Goal: Task Accomplishment & Management: Manage account settings

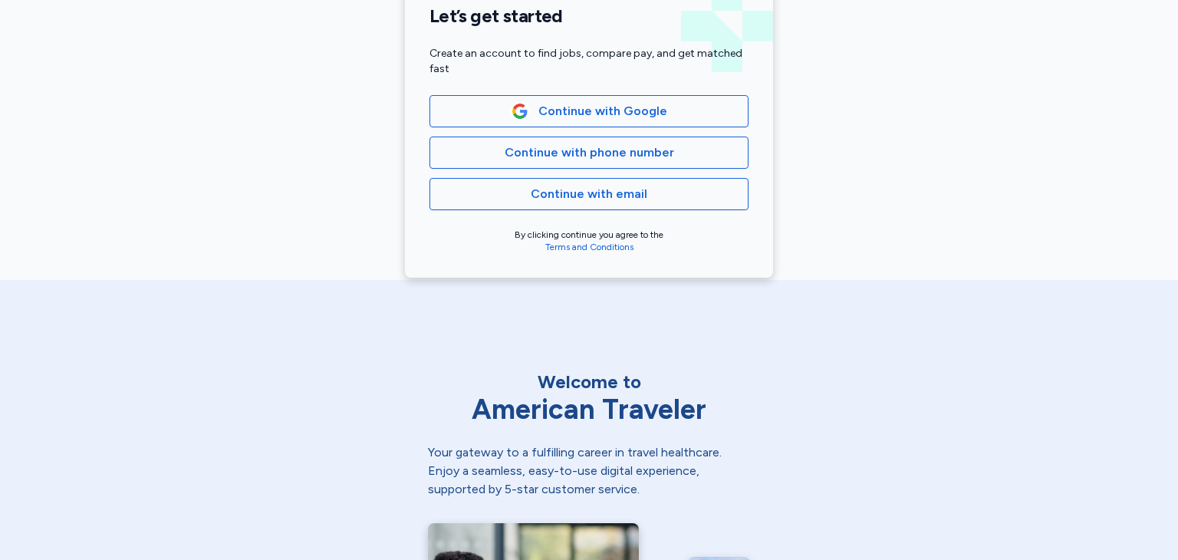
scroll to position [393, 0]
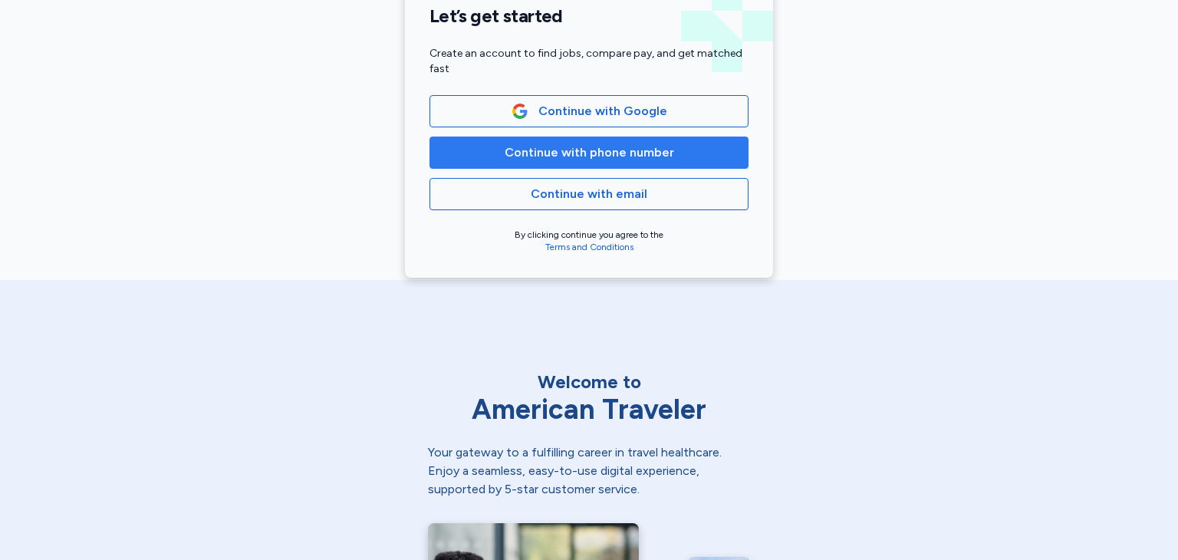
click at [582, 153] on span "Continue with phone number" at bounding box center [588, 152] width 169 height 18
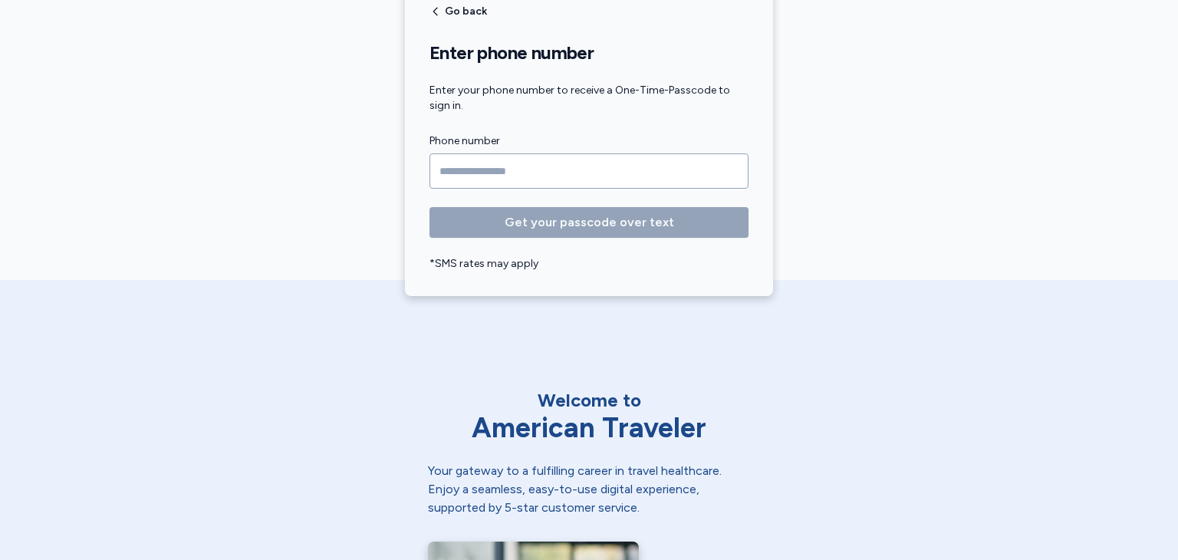
click at [540, 174] on input "Phone number" at bounding box center [588, 170] width 319 height 35
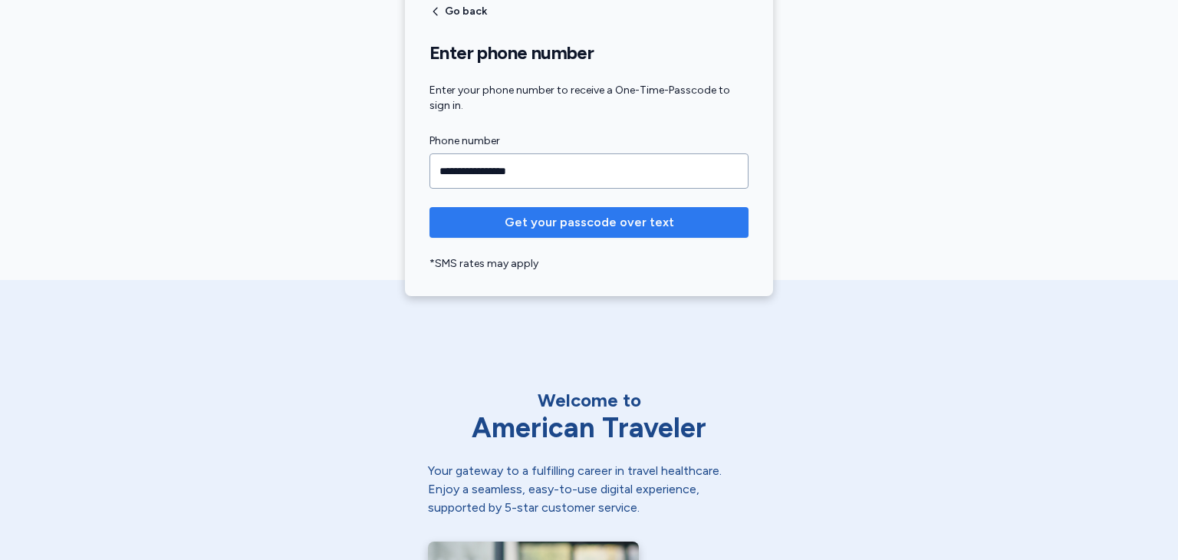
type input "**********"
click at [569, 219] on span "Get your passcode over text" at bounding box center [588, 222] width 169 height 18
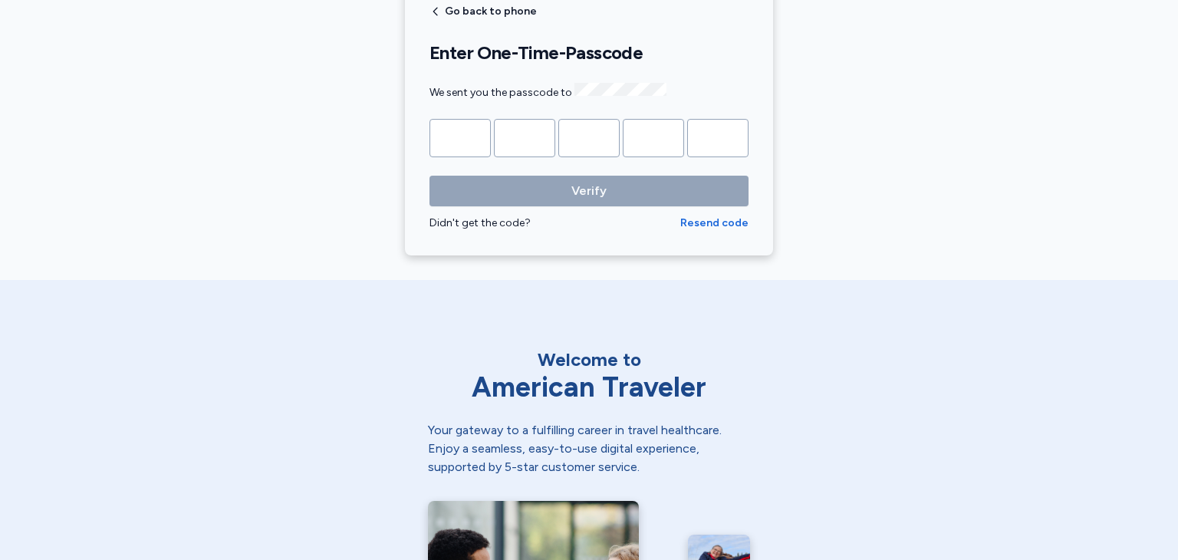
type input "*"
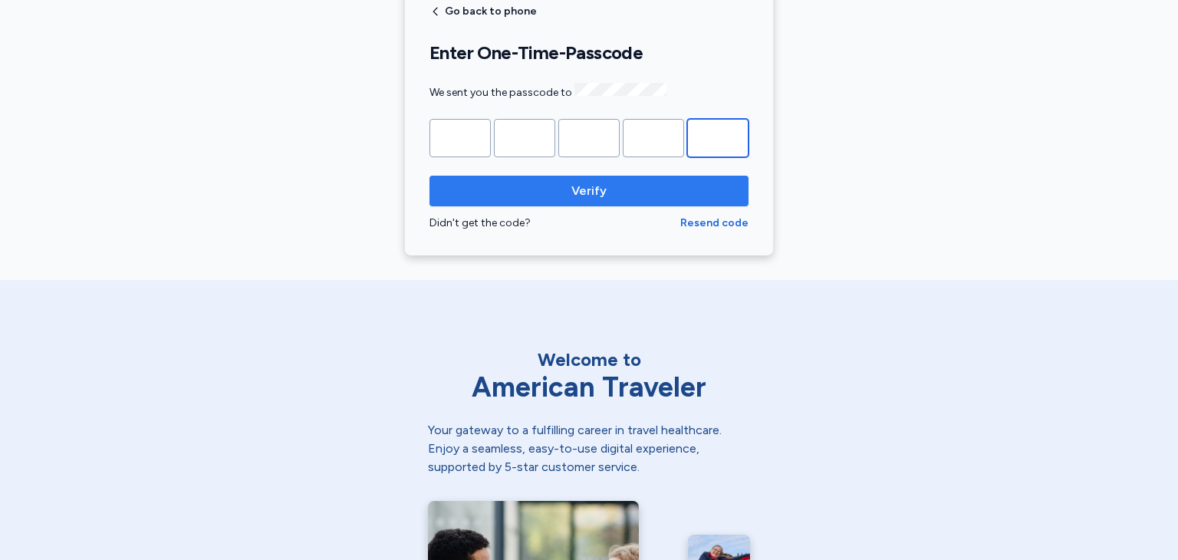
type input "*"
click at [598, 191] on span "Verify" at bounding box center [588, 191] width 35 height 18
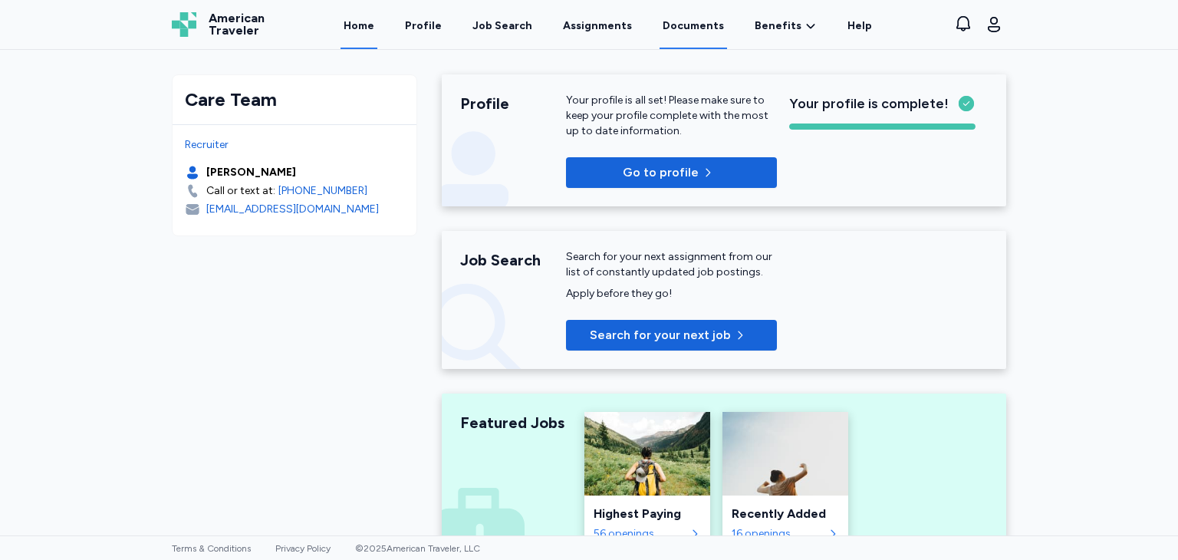
click at [681, 25] on link "Documents" at bounding box center [692, 26] width 67 height 48
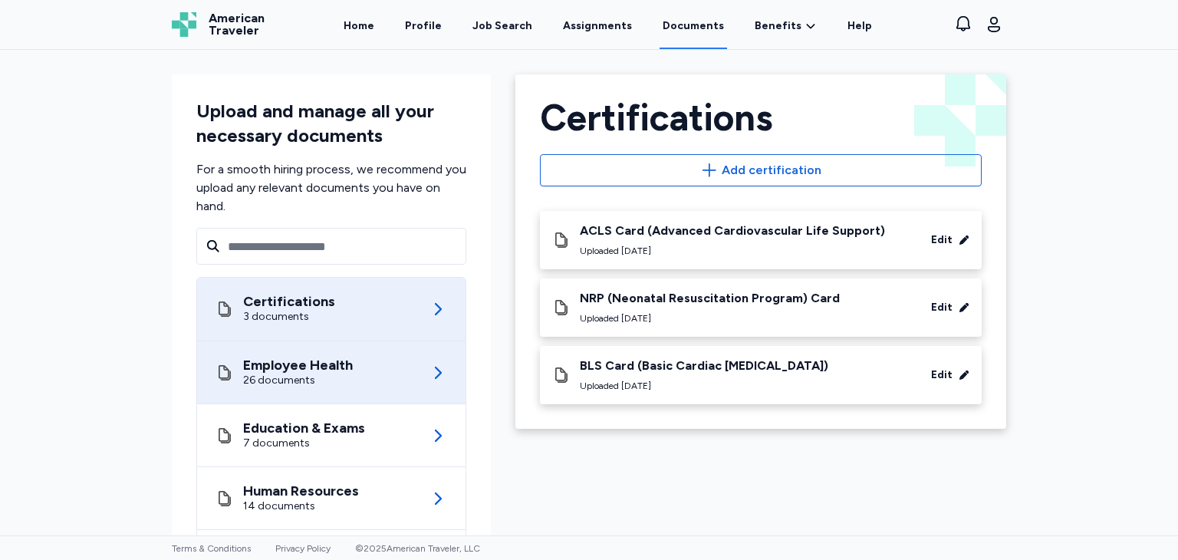
click at [339, 386] on div "26 documents" at bounding box center [298, 380] width 110 height 15
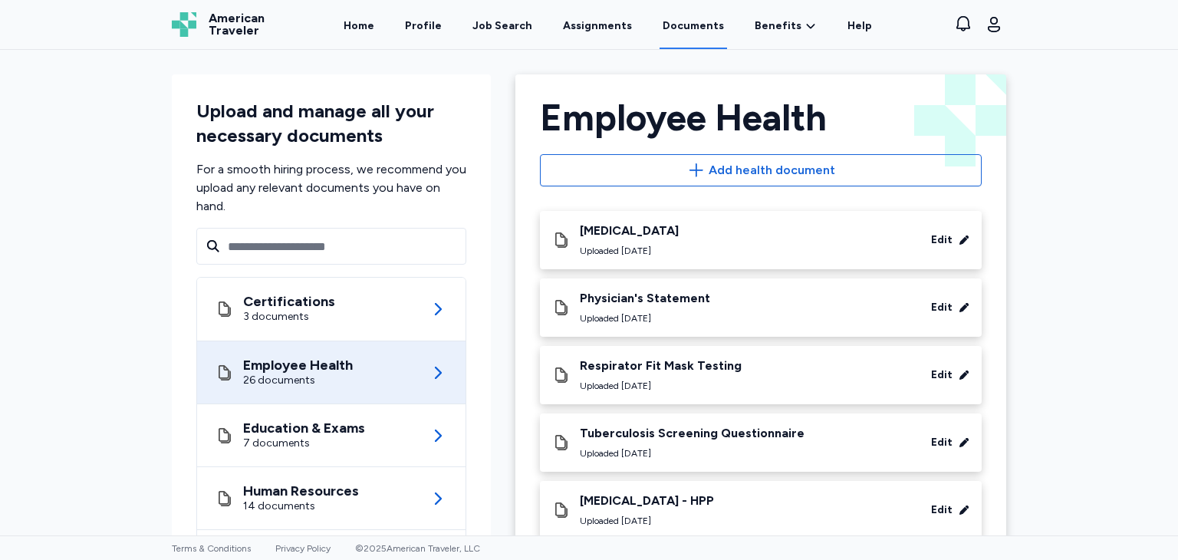
click at [678, 232] on div "[MEDICAL_DATA]" at bounding box center [629, 230] width 99 height 15
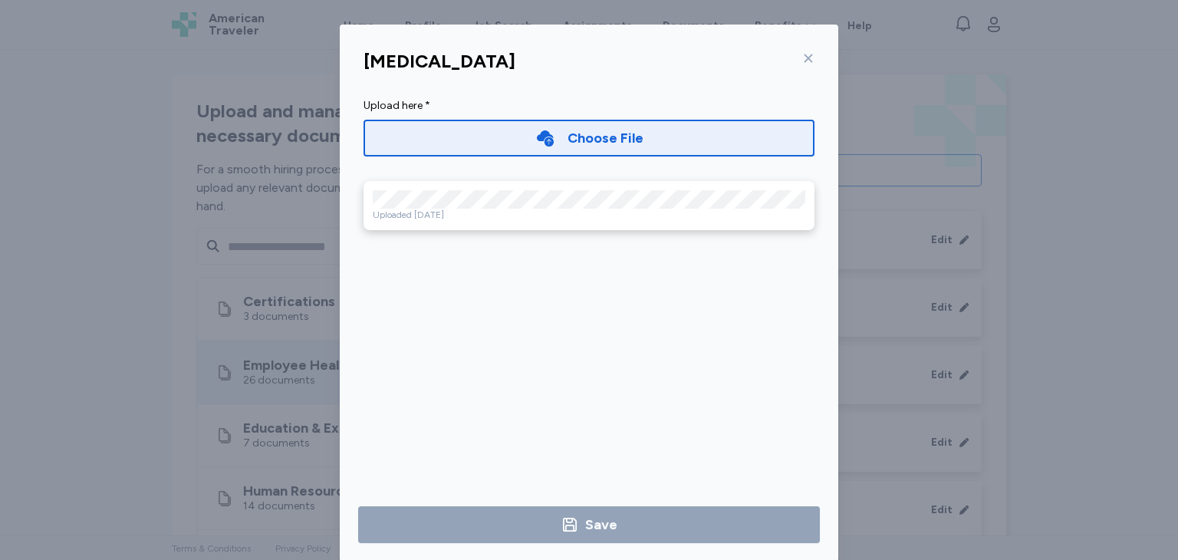
click at [804, 58] on icon at bounding box center [808, 58] width 8 height 8
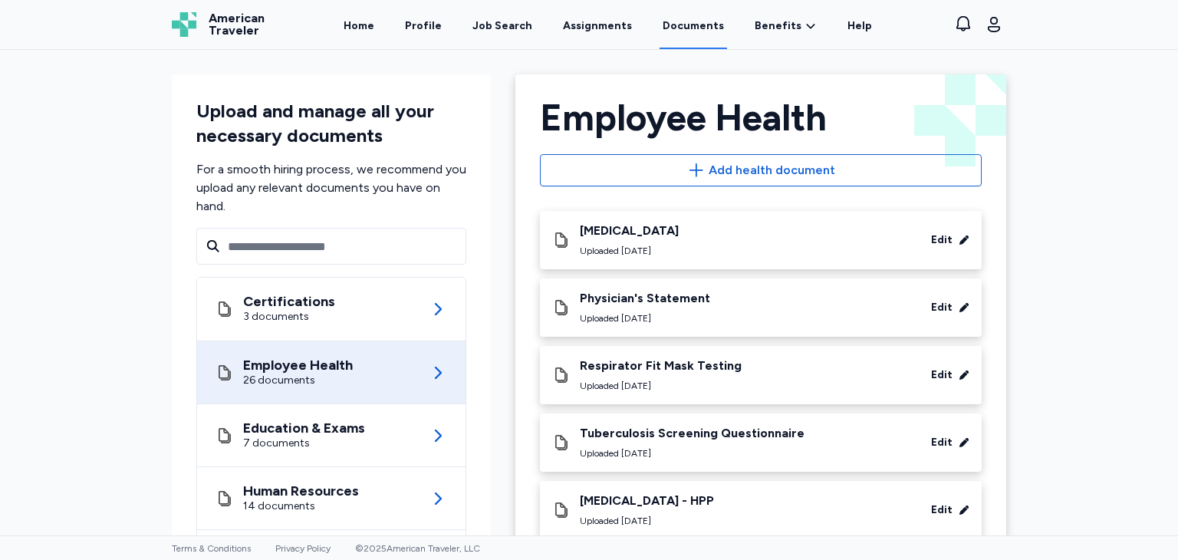
click at [644, 372] on div "Respirator Fit Mask Testing" at bounding box center [661, 365] width 162 height 15
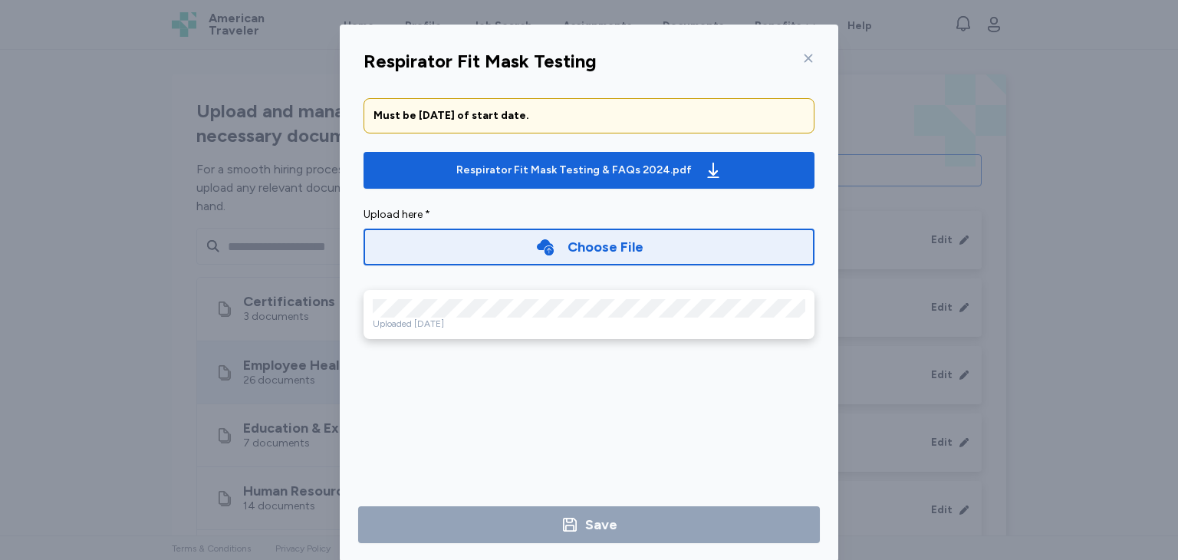
click at [806, 57] on icon at bounding box center [808, 58] width 12 height 12
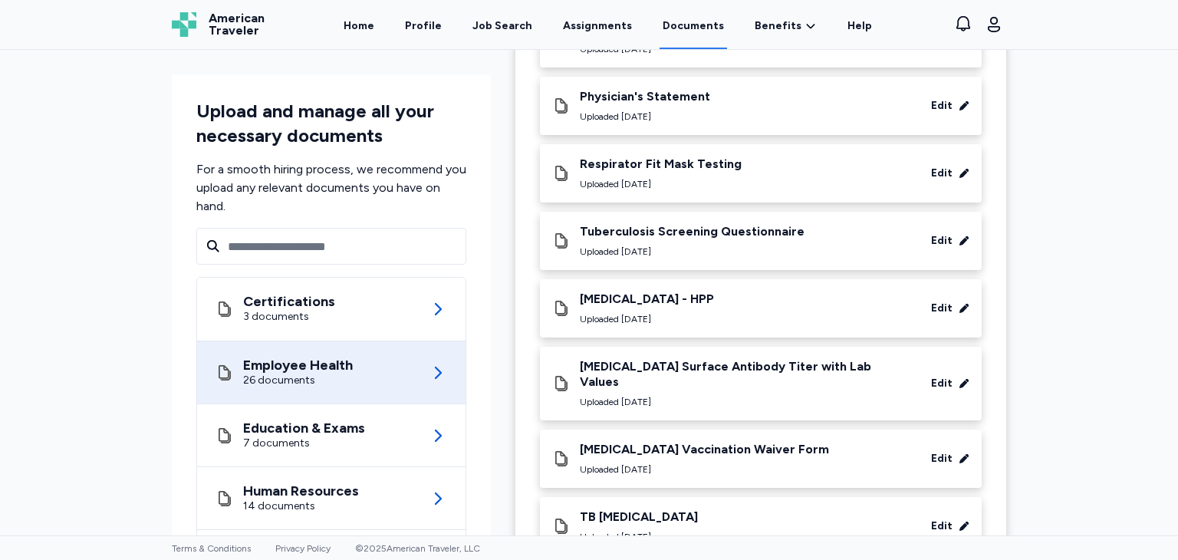
scroll to position [205, 0]
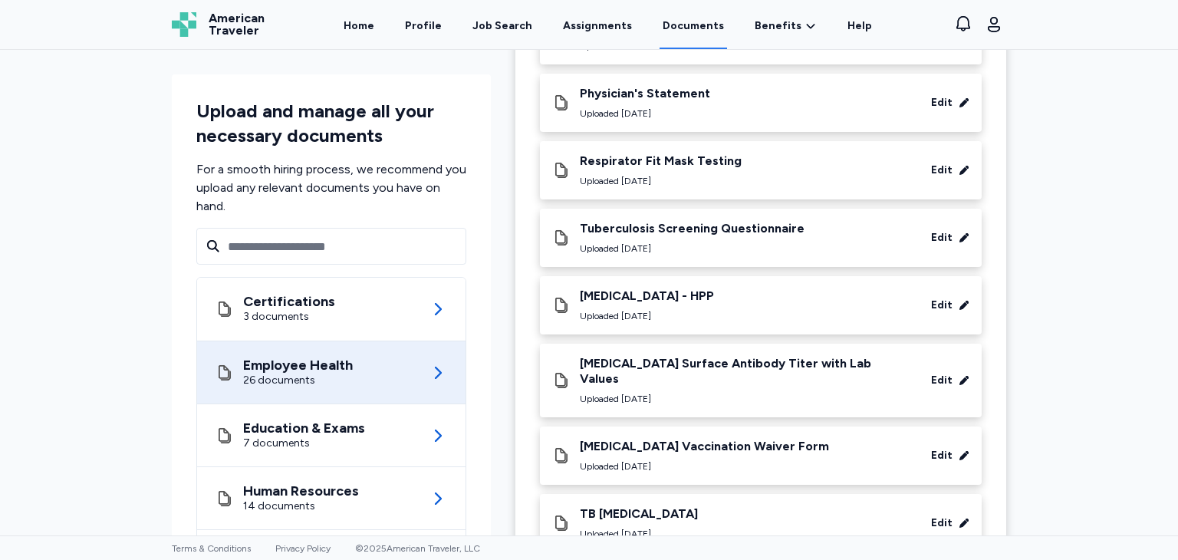
click at [696, 233] on div "Tuberculosis Screening Questionnaire" at bounding box center [692, 228] width 225 height 15
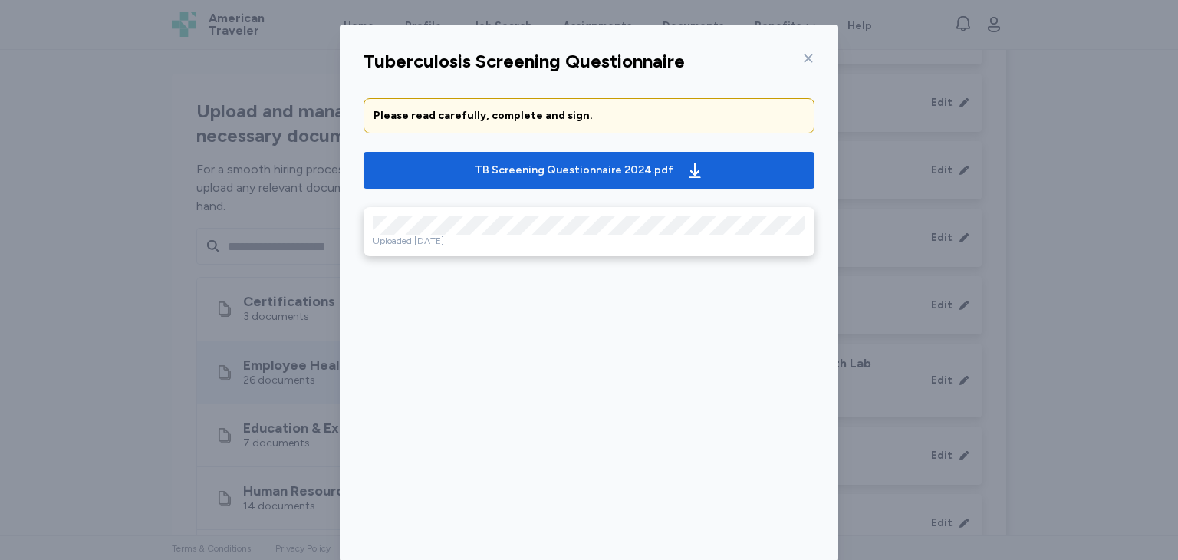
click at [807, 53] on icon at bounding box center [808, 58] width 12 height 12
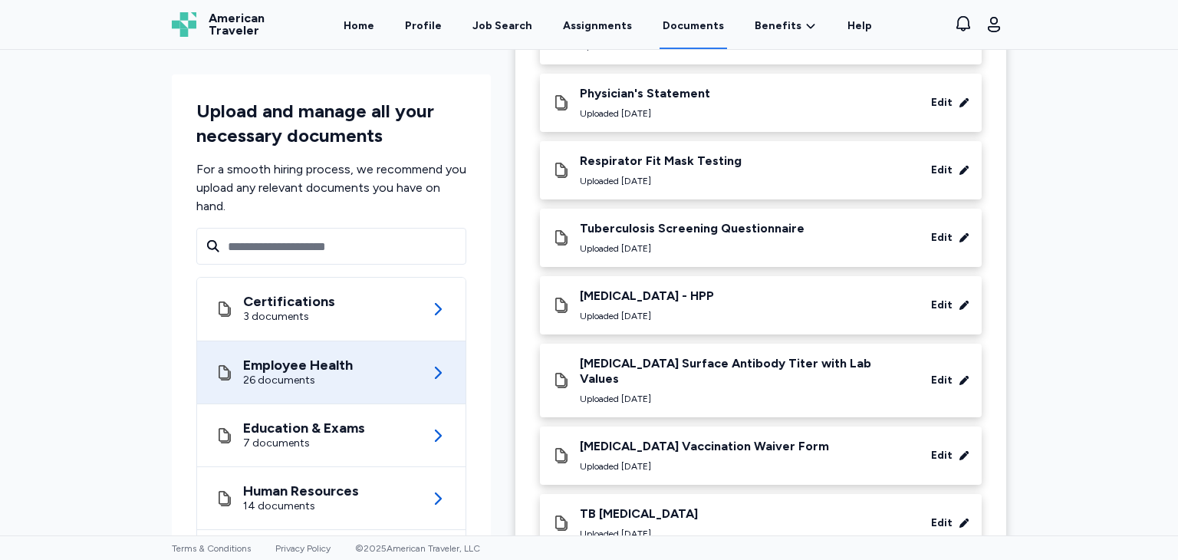
click at [705, 372] on div "[MEDICAL_DATA] Surface Antibody Titer with Lab Values Uploaded [DATE]" at bounding box center [744, 380] width 329 height 49
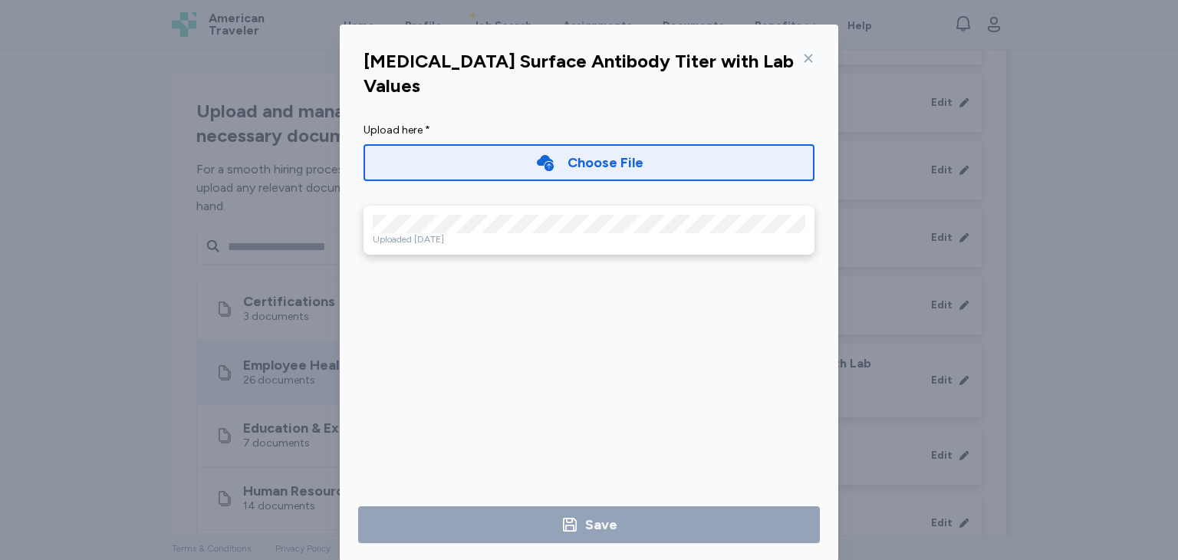
click at [804, 57] on icon at bounding box center [808, 58] width 8 height 8
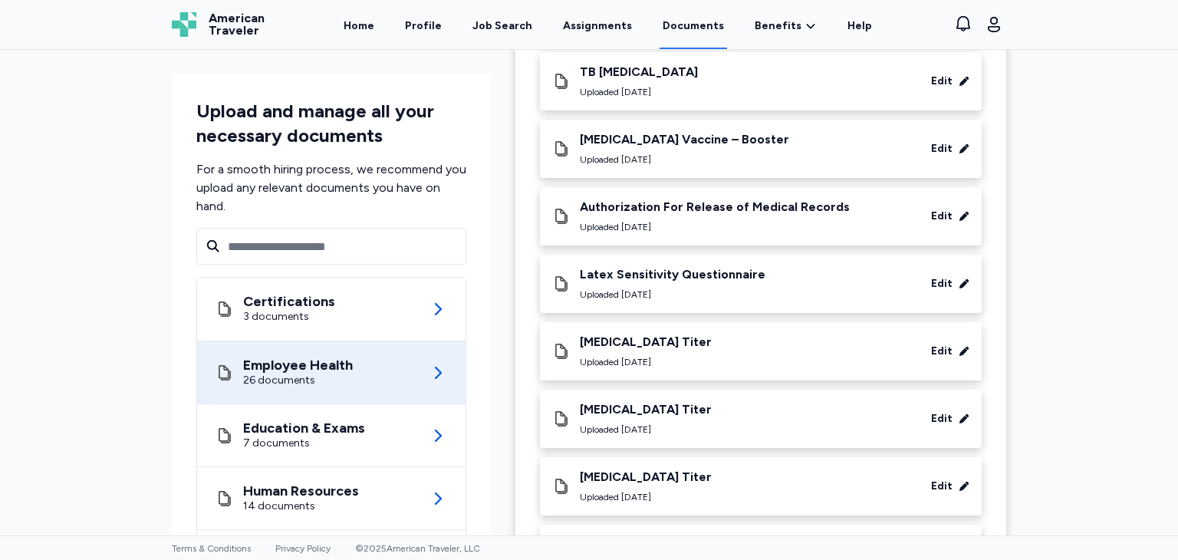
scroll to position [652, 0]
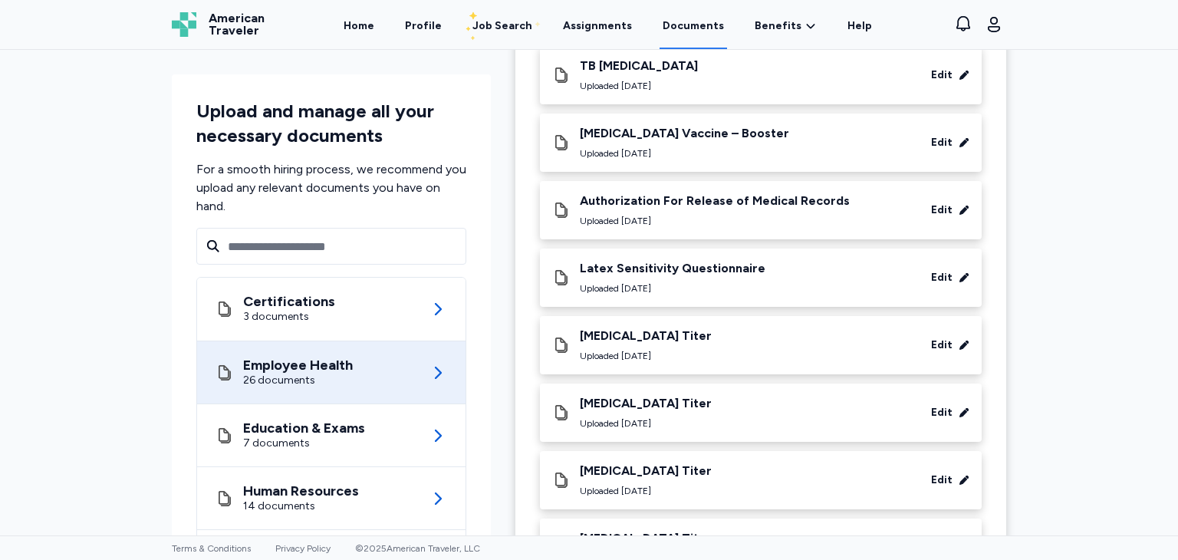
click at [607, 328] on div "[MEDICAL_DATA] Titer" at bounding box center [646, 335] width 132 height 15
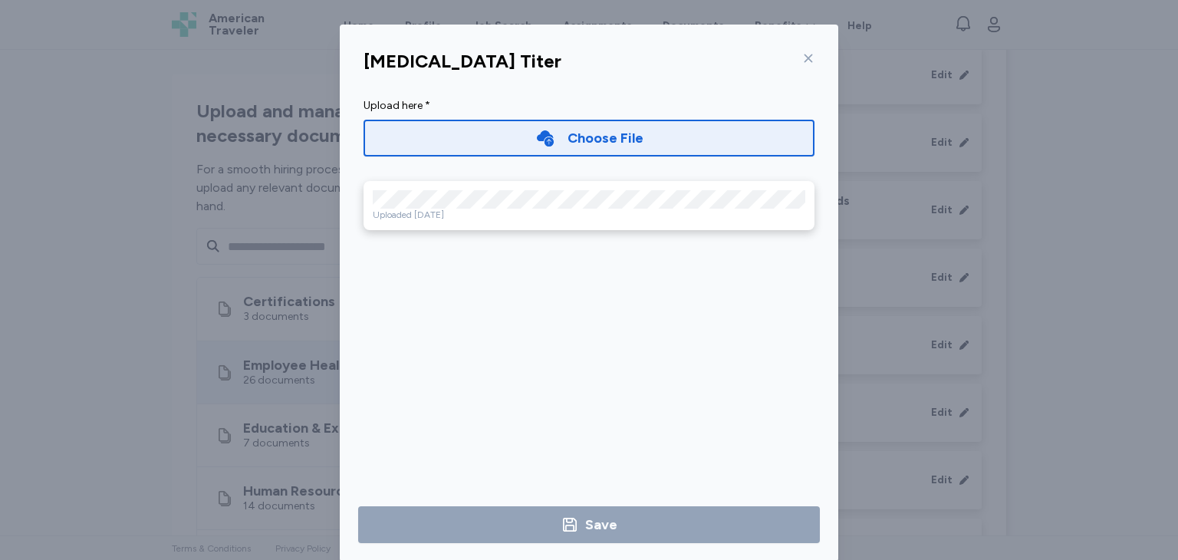
click at [807, 54] on icon at bounding box center [808, 58] width 12 height 12
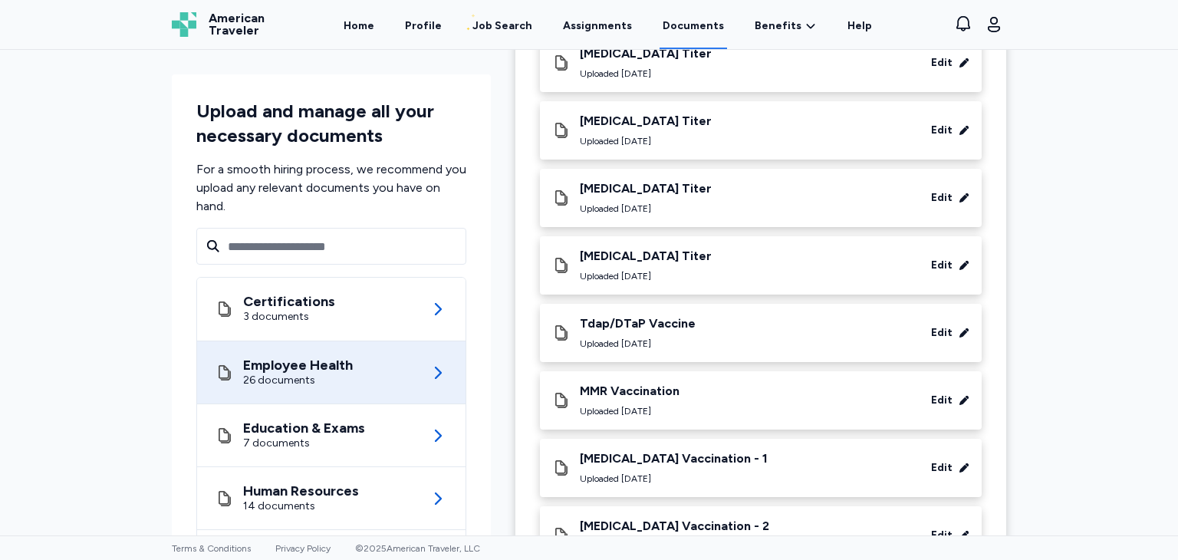
scroll to position [935, 0]
click at [655, 315] on div "Tdap/DTaP Vaccine" at bounding box center [638, 322] width 116 height 15
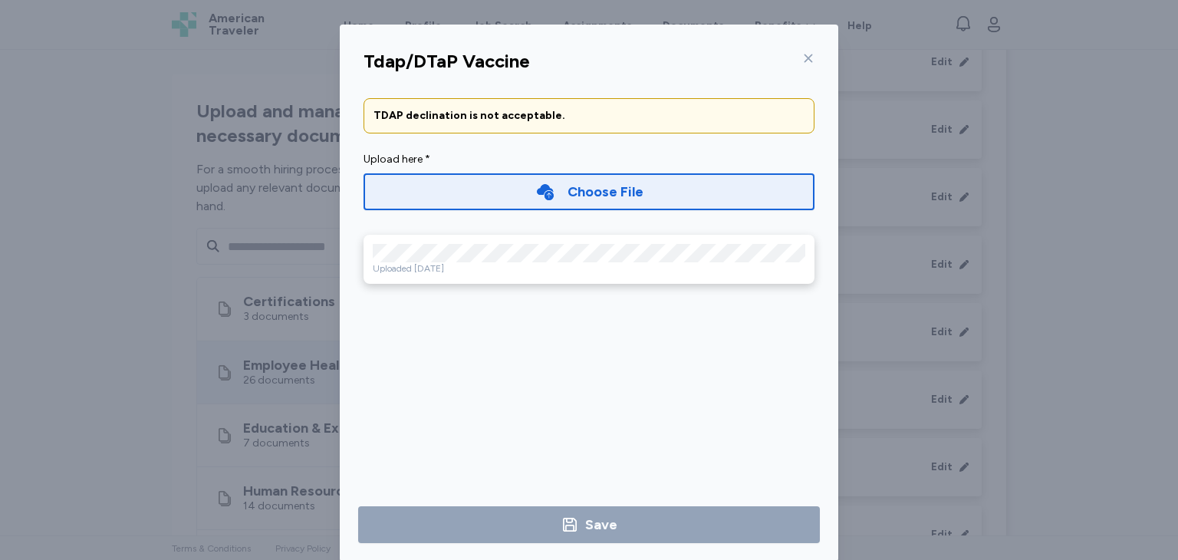
click at [803, 56] on icon at bounding box center [808, 58] width 12 height 12
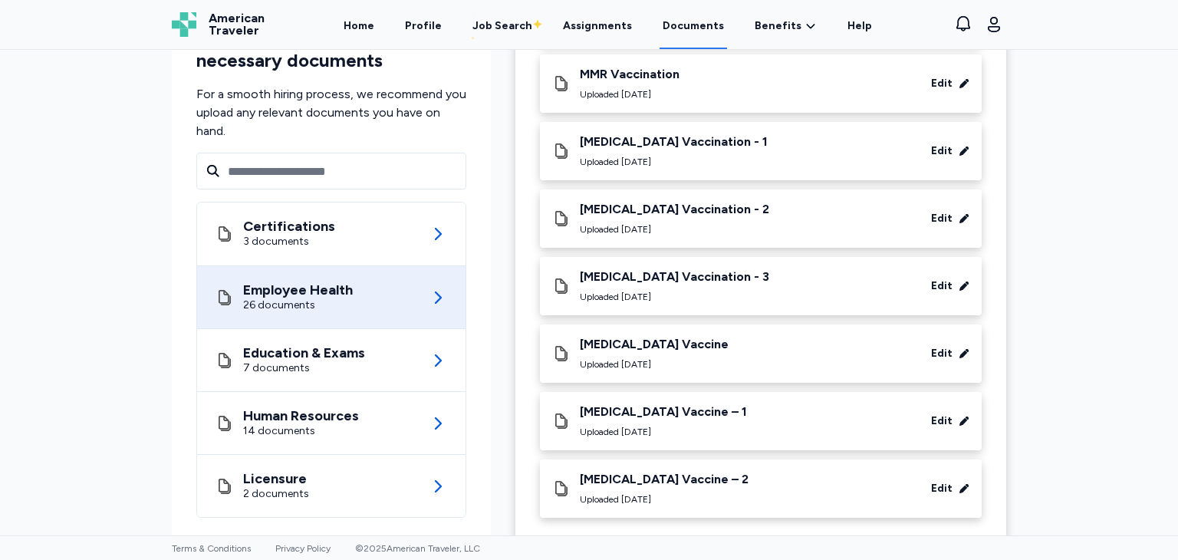
scroll to position [1254, 0]
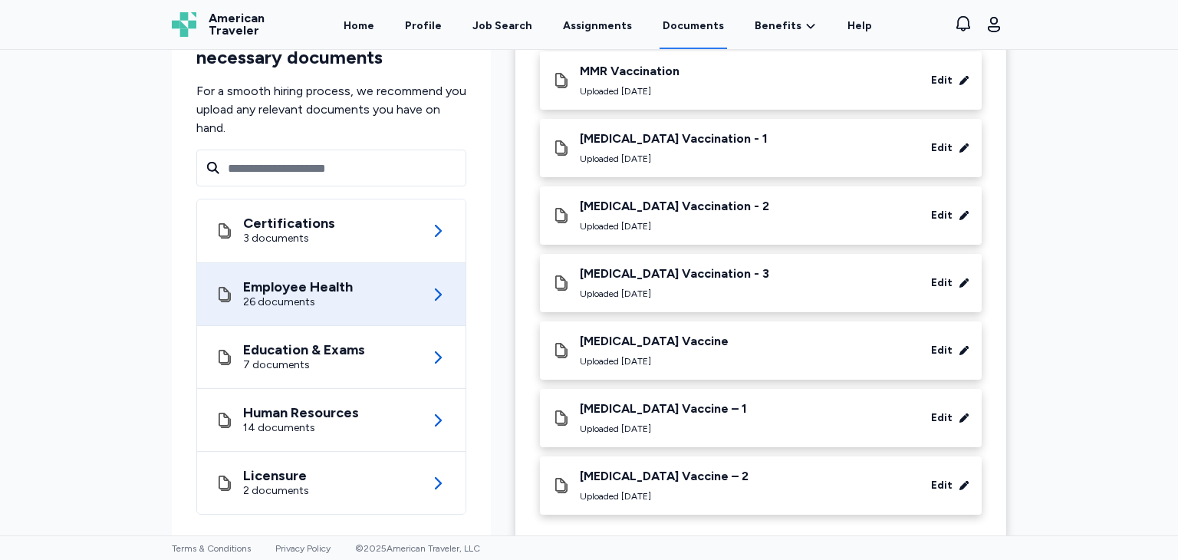
click at [627, 333] on div "[MEDICAL_DATA] Vaccine" at bounding box center [654, 340] width 149 height 15
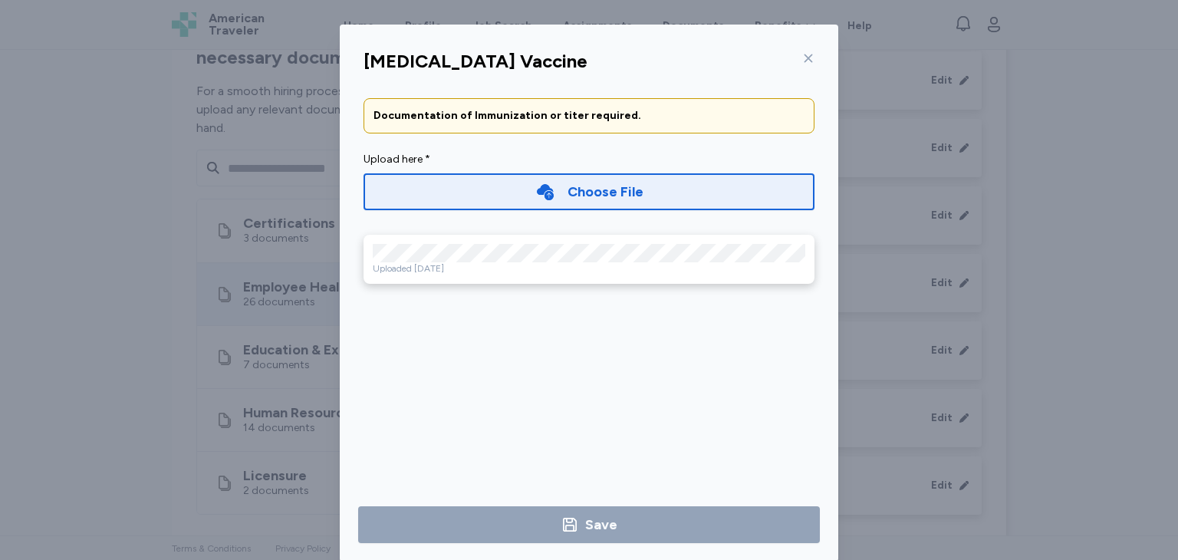
click at [806, 62] on icon at bounding box center [808, 58] width 8 height 8
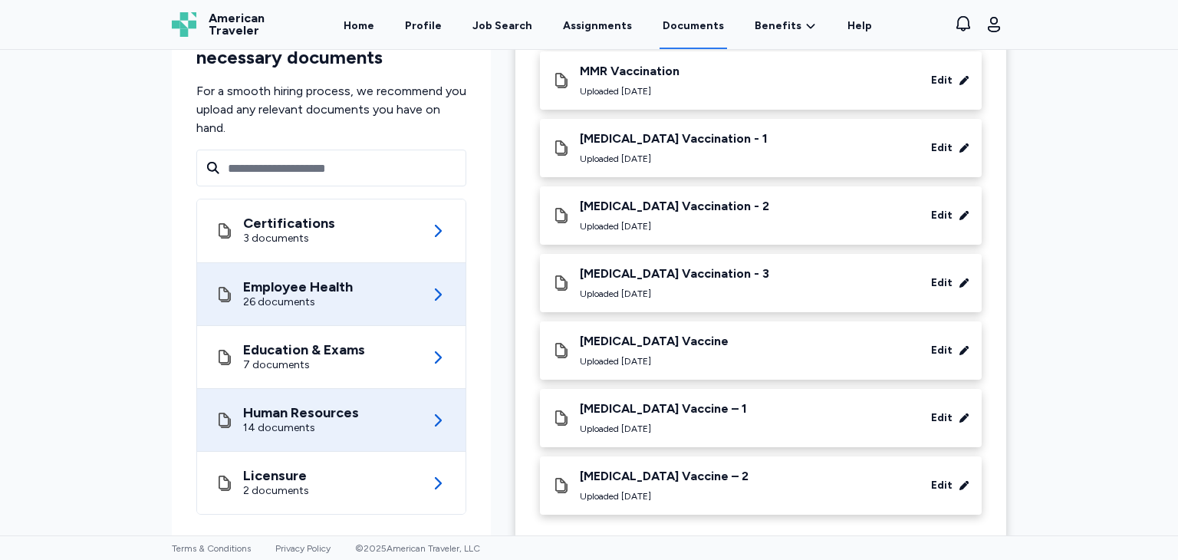
click at [350, 405] on div "Human Resources" at bounding box center [301, 412] width 116 height 15
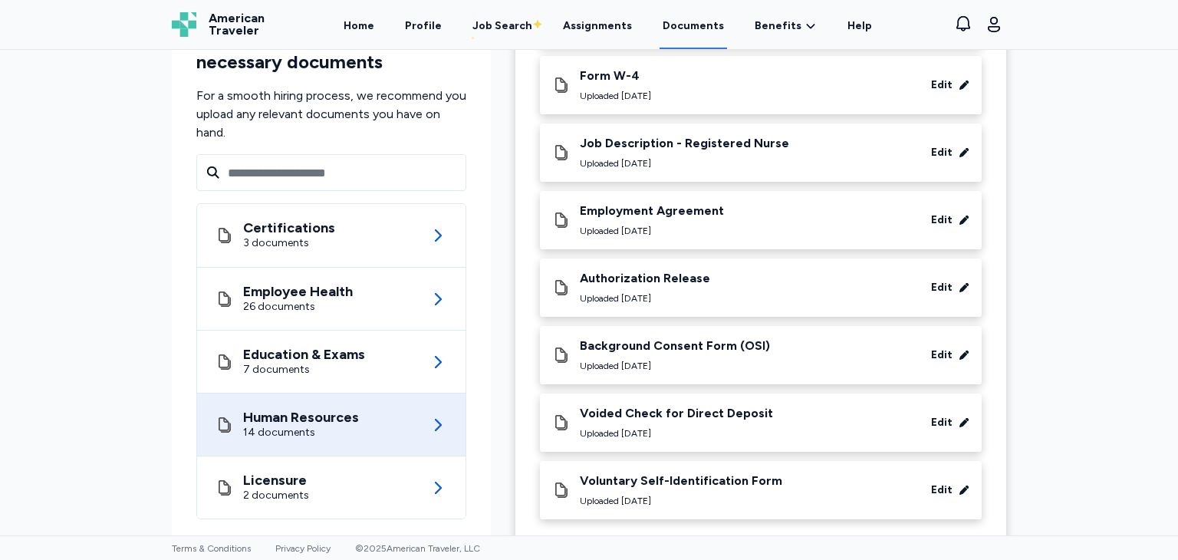
scroll to position [647, 0]
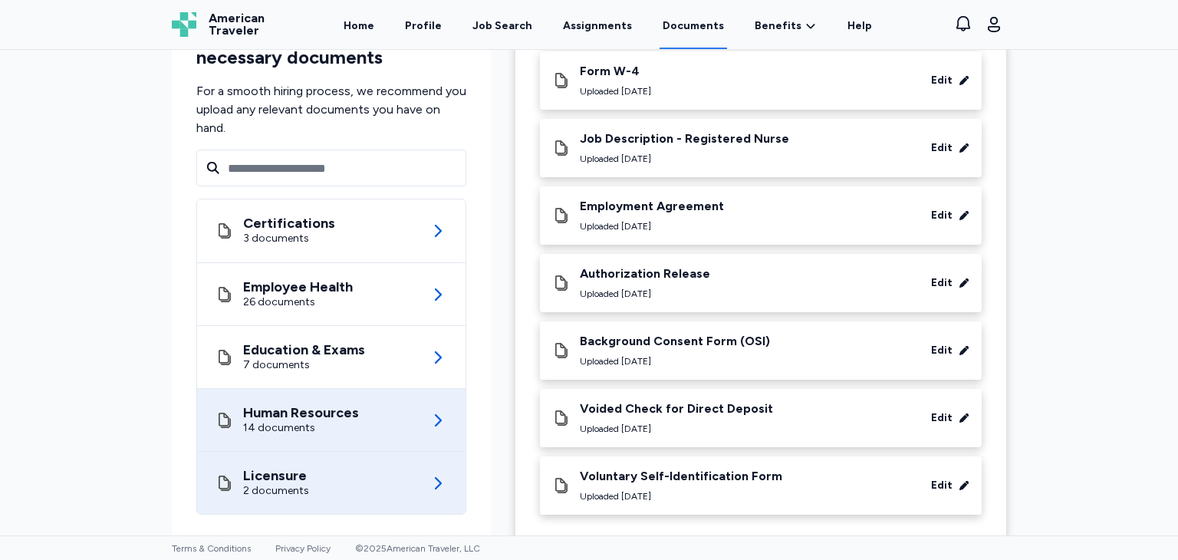
click at [310, 452] on div "Licensure 2 documents" at bounding box center [331, 483] width 232 height 62
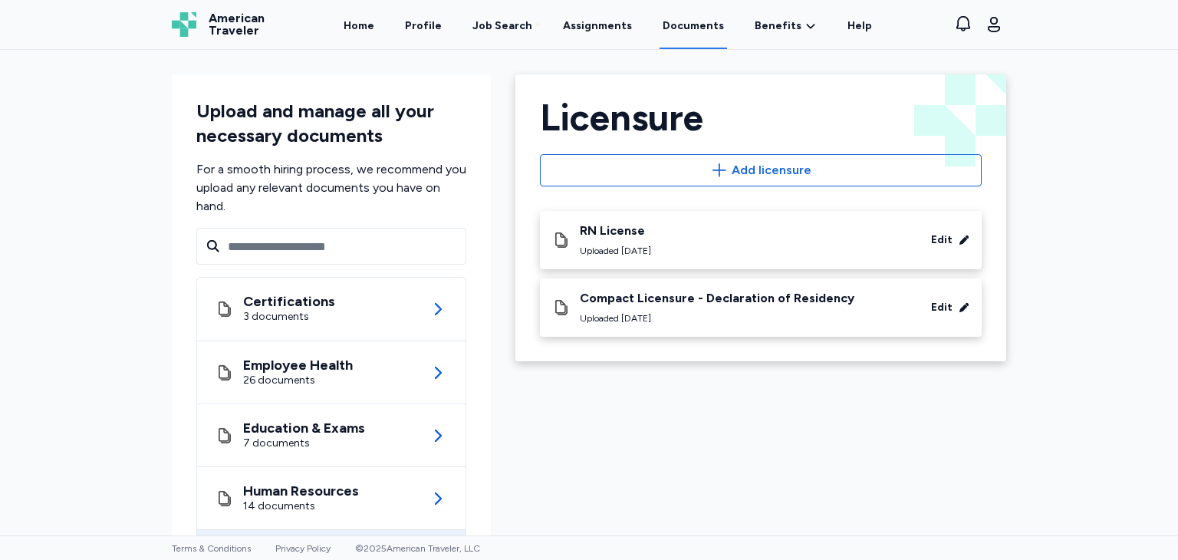
click at [589, 231] on div "RN License" at bounding box center [615, 230] width 71 height 15
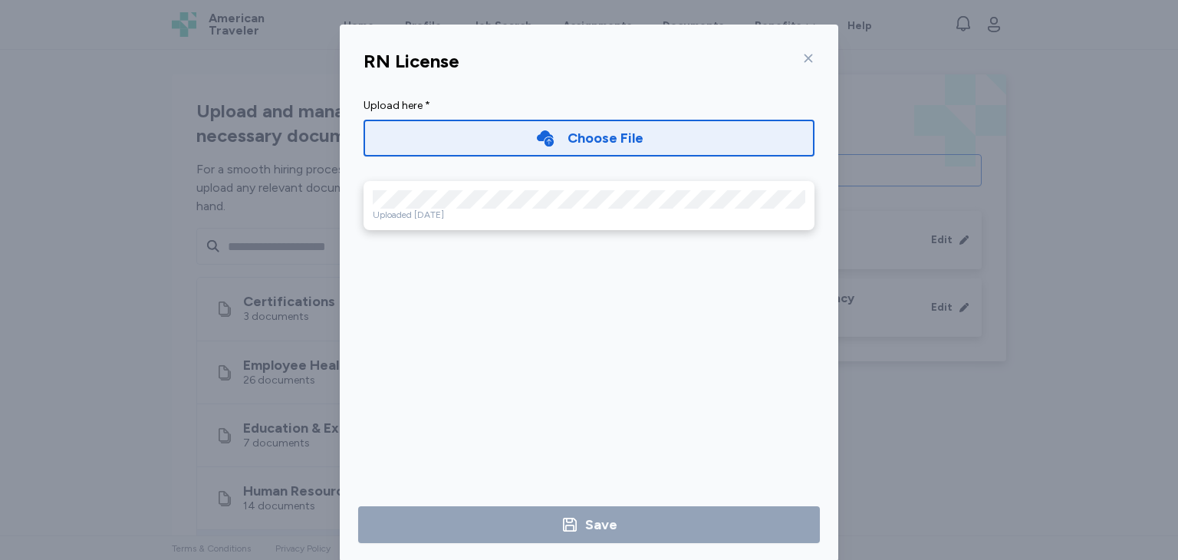
click at [811, 60] on div "RN License" at bounding box center [588, 61] width 475 height 37
click at [802, 56] on icon at bounding box center [808, 58] width 12 height 12
